Goal: Information Seeking & Learning: Check status

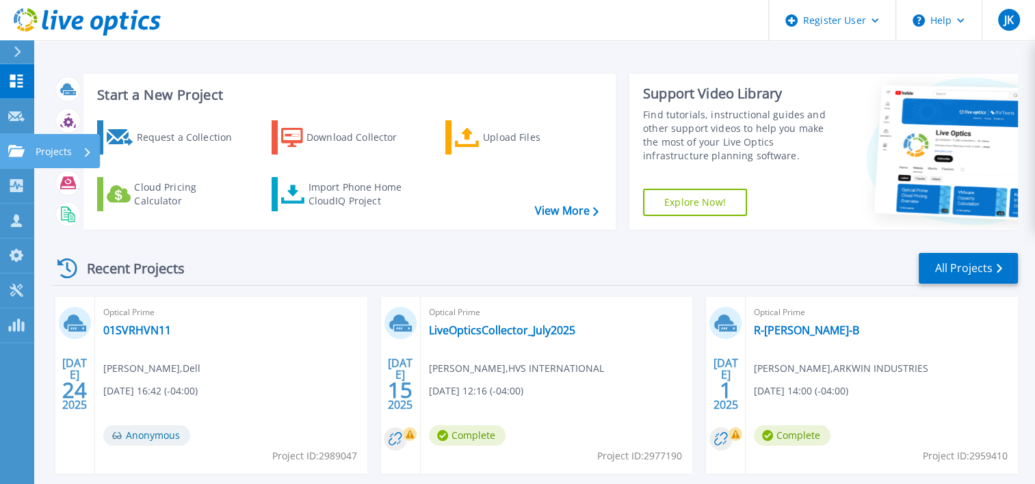
click at [30, 154] on link "Projects Projects" at bounding box center [17, 151] width 34 height 35
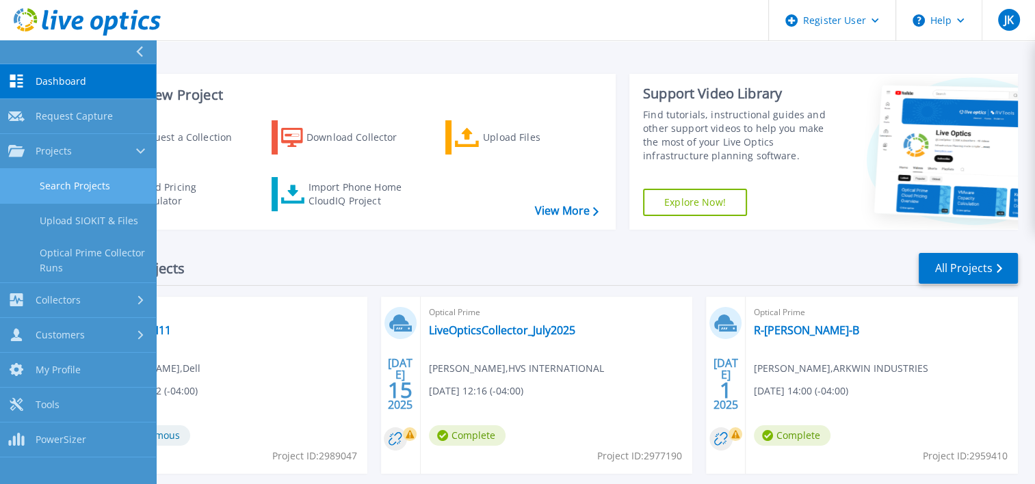
click at [105, 191] on link "Search Projects" at bounding box center [78, 186] width 156 height 35
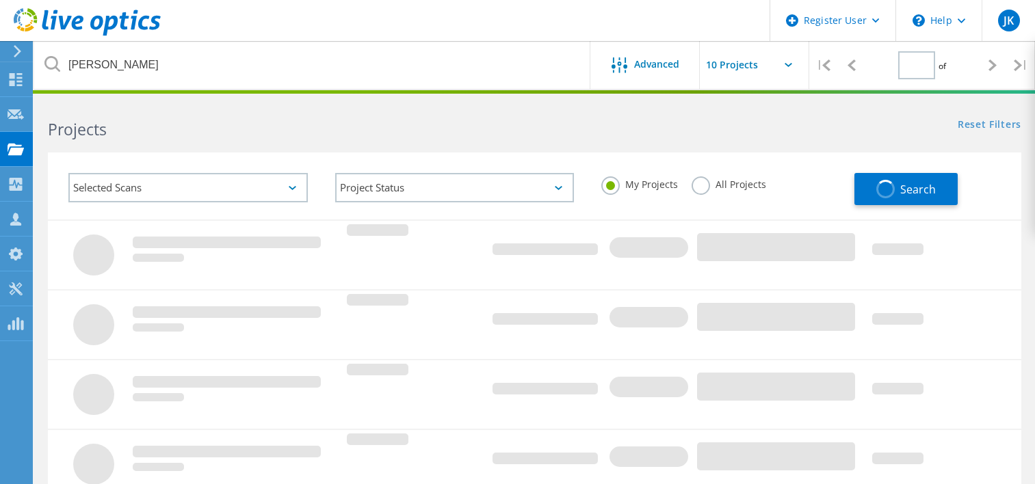
type input "1"
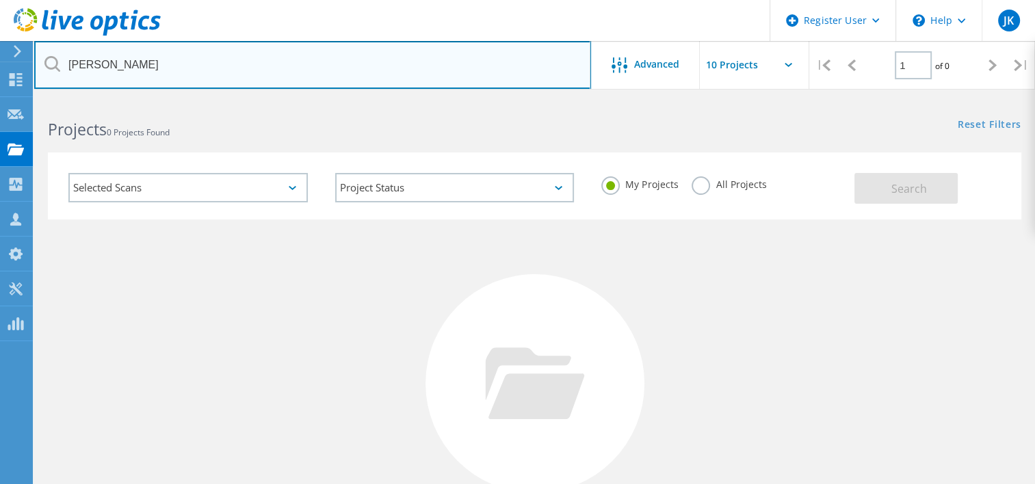
click at [250, 70] on input "sciame" at bounding box center [312, 65] width 557 height 48
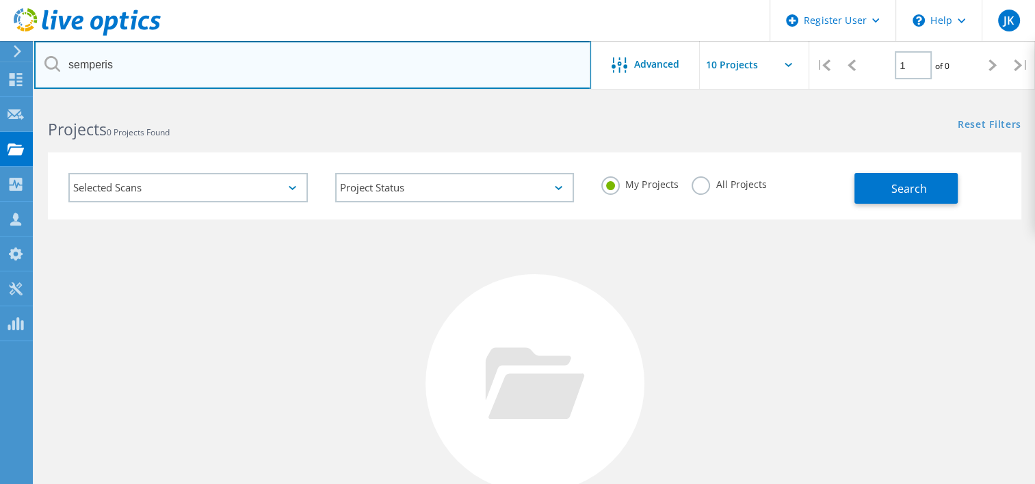
type input "semperis"
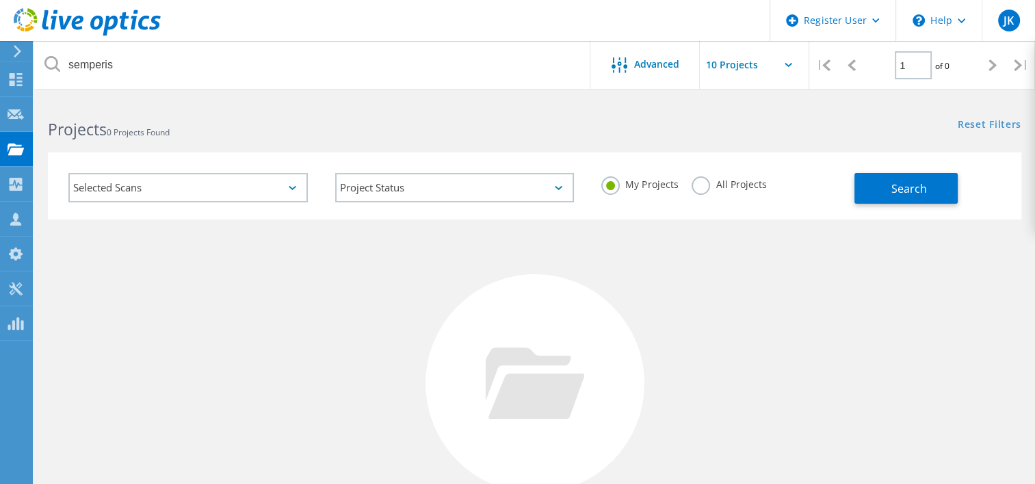
click at [698, 194] on div "All Projects" at bounding box center [728, 186] width 75 height 20
click at [700, 183] on label "All Projects" at bounding box center [728, 182] width 75 height 13
click at [0, 0] on input "All Projects" at bounding box center [0, 0] width 0 height 0
click at [976, 206] on div "Selected Scans Project Status In Progress Complete Published Anonymous Archived…" at bounding box center [534, 186] width 973 height 67
click at [931, 192] on button "Search" at bounding box center [905, 188] width 103 height 31
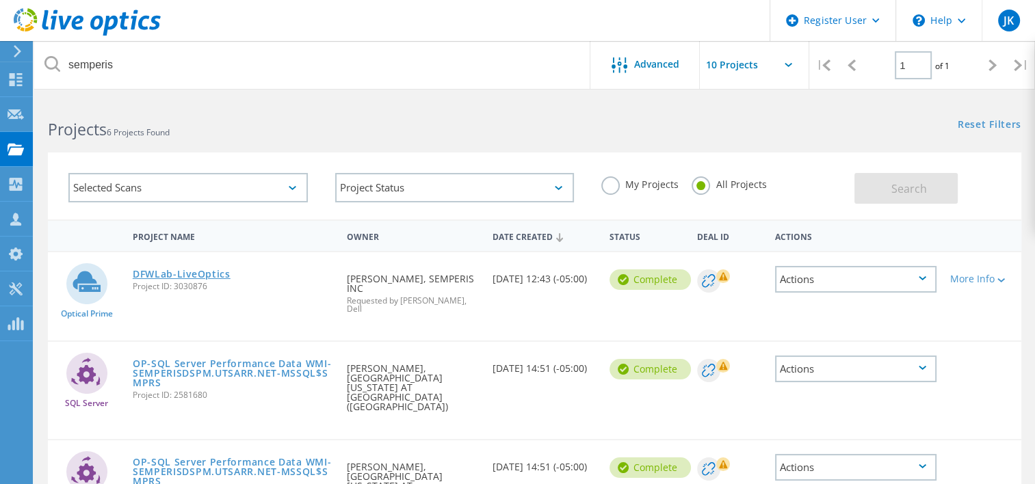
click at [174, 274] on link "DFWLab-LiveOptics" at bounding box center [182, 274] width 98 height 10
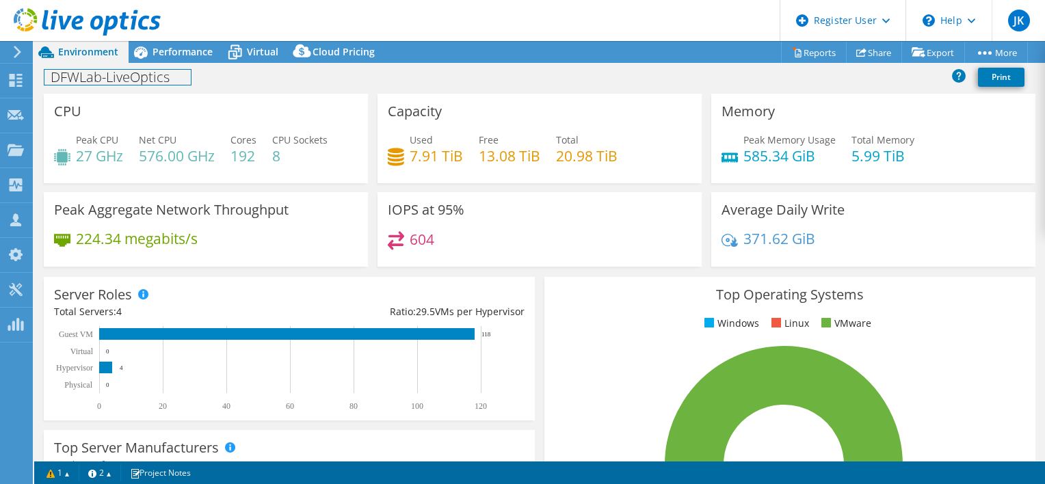
click at [162, 63] on div "DFWLab-LiveOptics Print" at bounding box center [539, 78] width 1011 height 31
click at [161, 62] on div "Performance" at bounding box center [176, 52] width 94 height 22
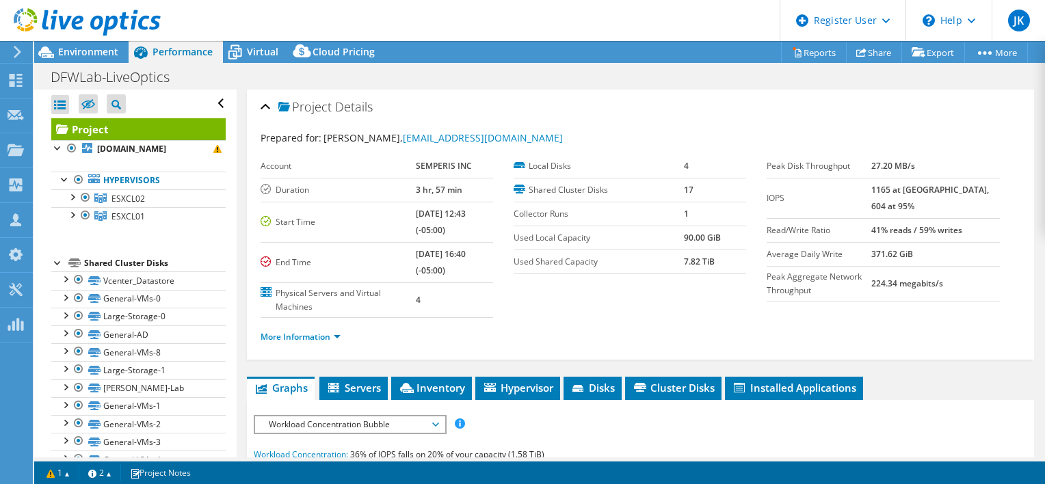
click at [481, 64] on div "DFWLab-LiveOptics Print" at bounding box center [539, 76] width 1011 height 25
click at [86, 48] on span "Environment" at bounding box center [88, 51] width 60 height 13
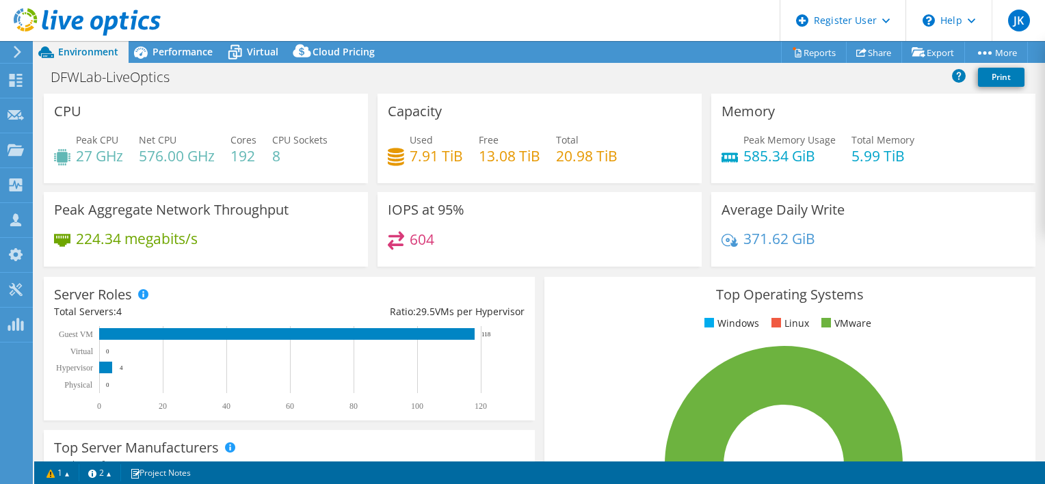
click at [860, 85] on div "DFWLab-LiveOptics Print" at bounding box center [539, 76] width 1011 height 25
